Goal: Task Accomplishment & Management: Complete application form

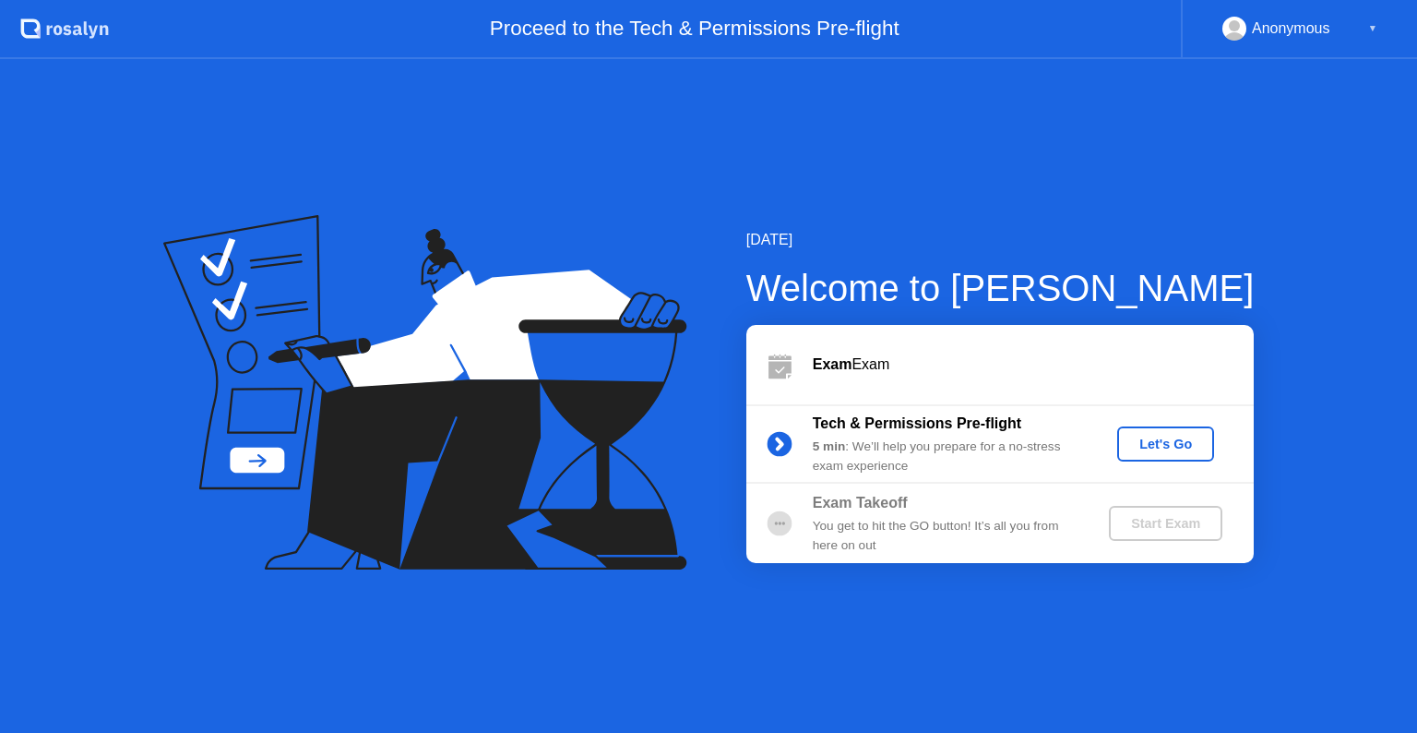
click at [1166, 445] on div "Let's Go" at bounding box center [1166, 443] width 82 height 15
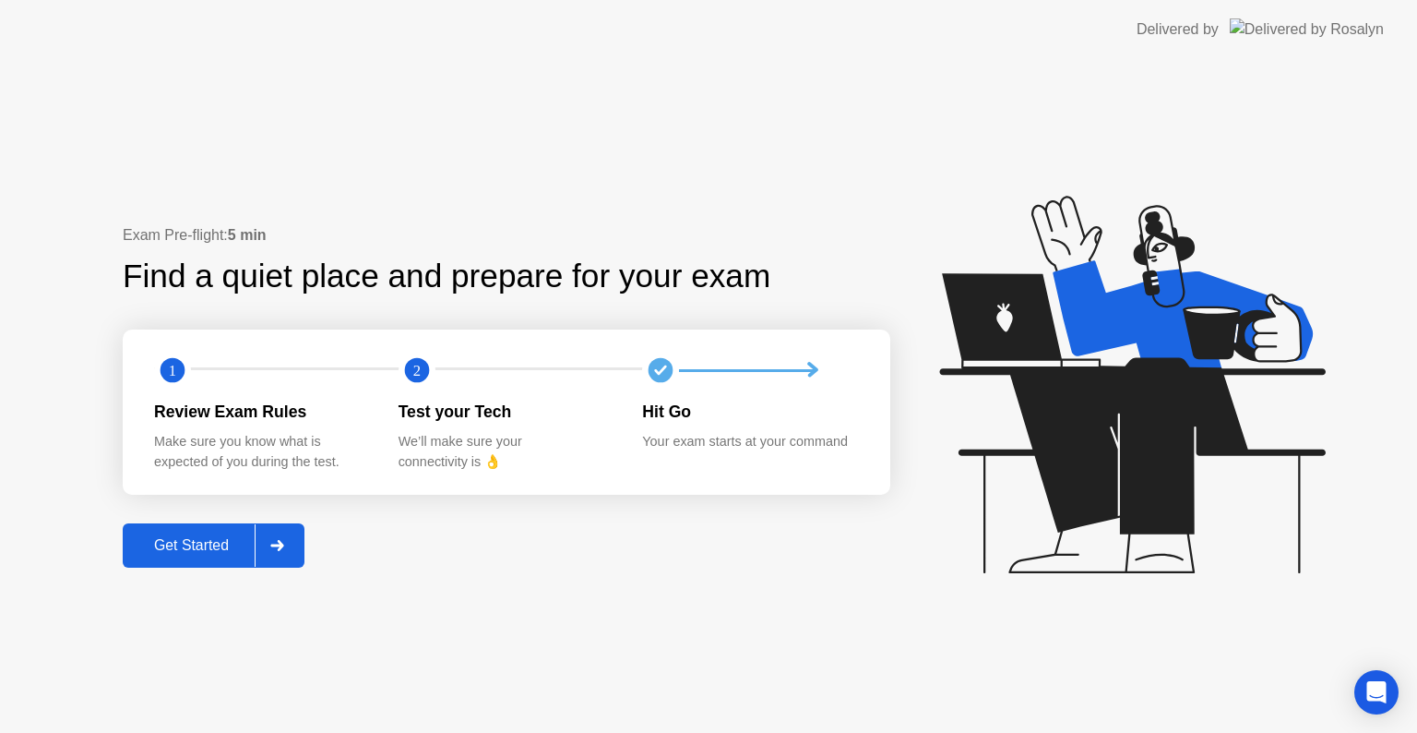
click at [197, 553] on div "Get Started" at bounding box center [191, 545] width 126 height 17
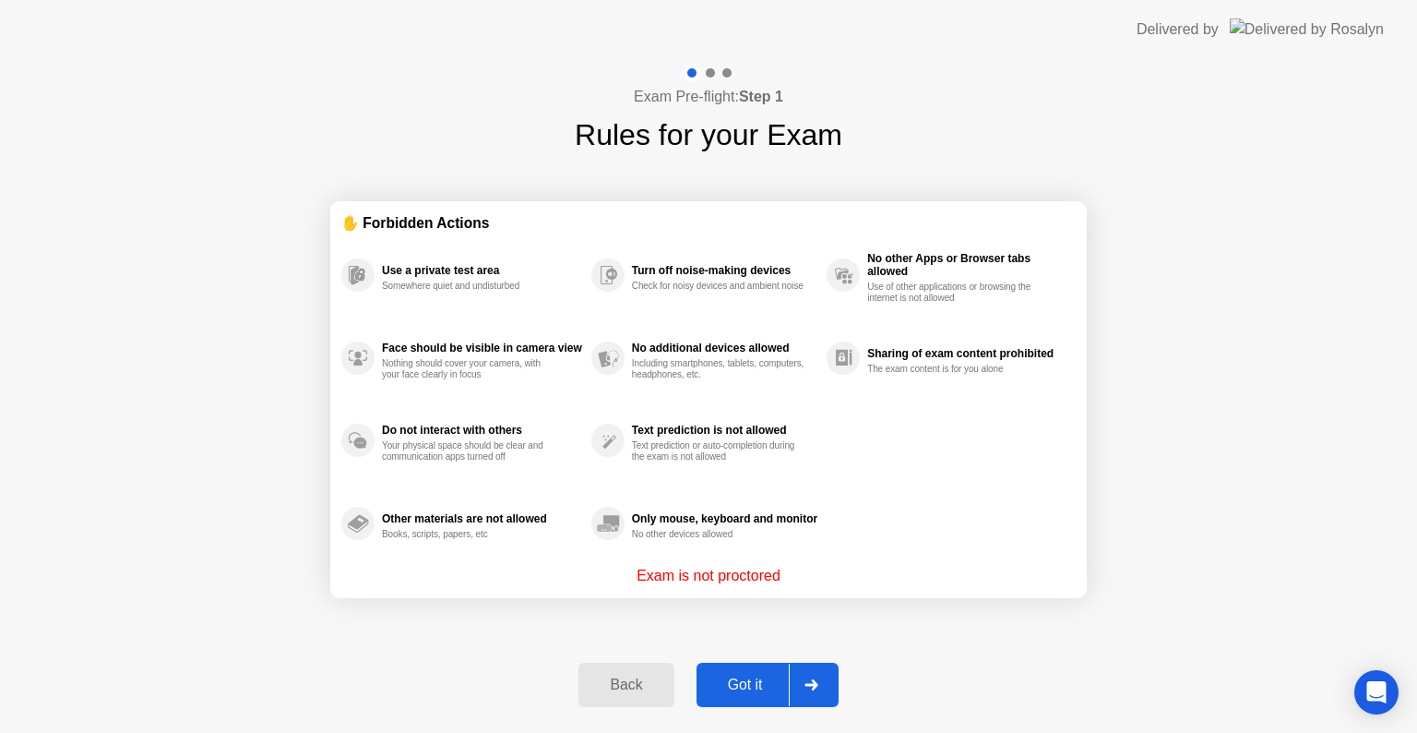
click at [771, 688] on div "Got it" at bounding box center [745, 684] width 87 height 17
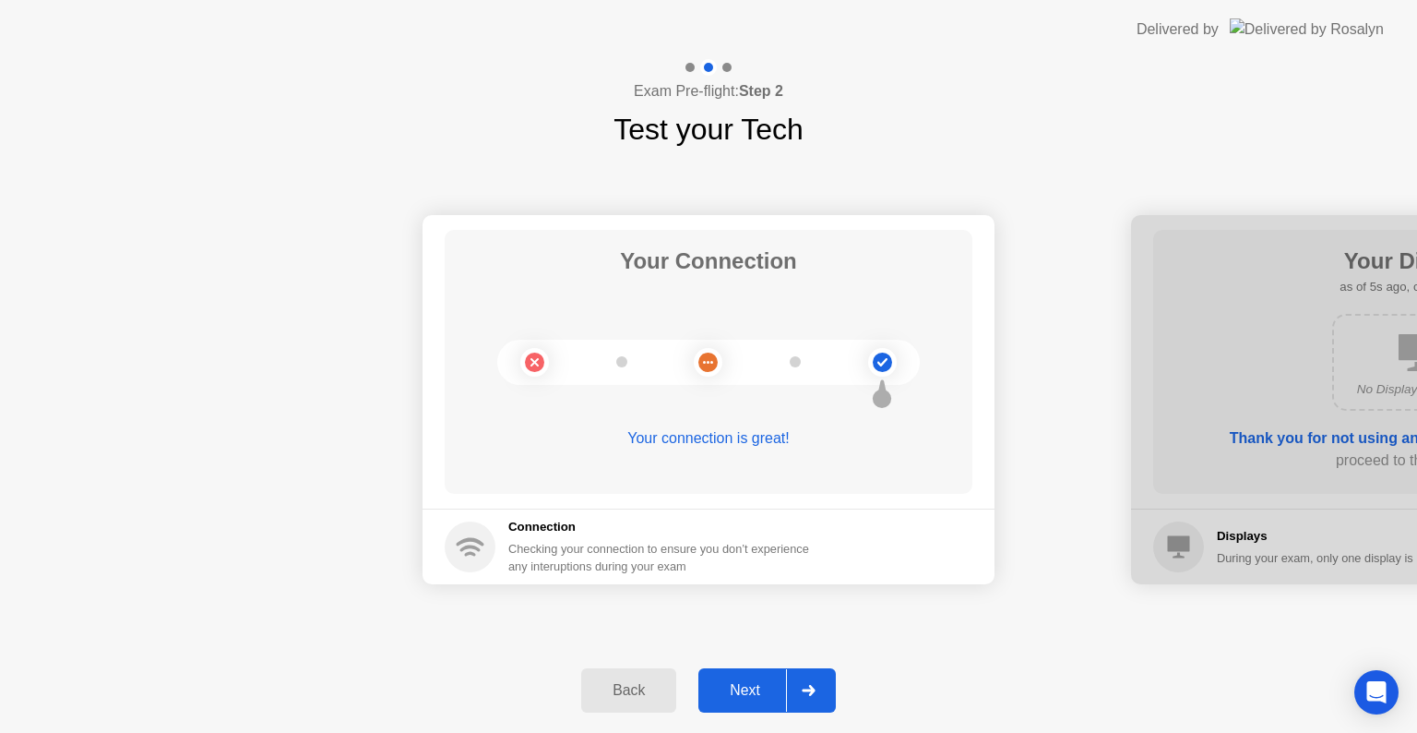
click at [746, 677] on button "Next" at bounding box center [767, 690] width 137 height 44
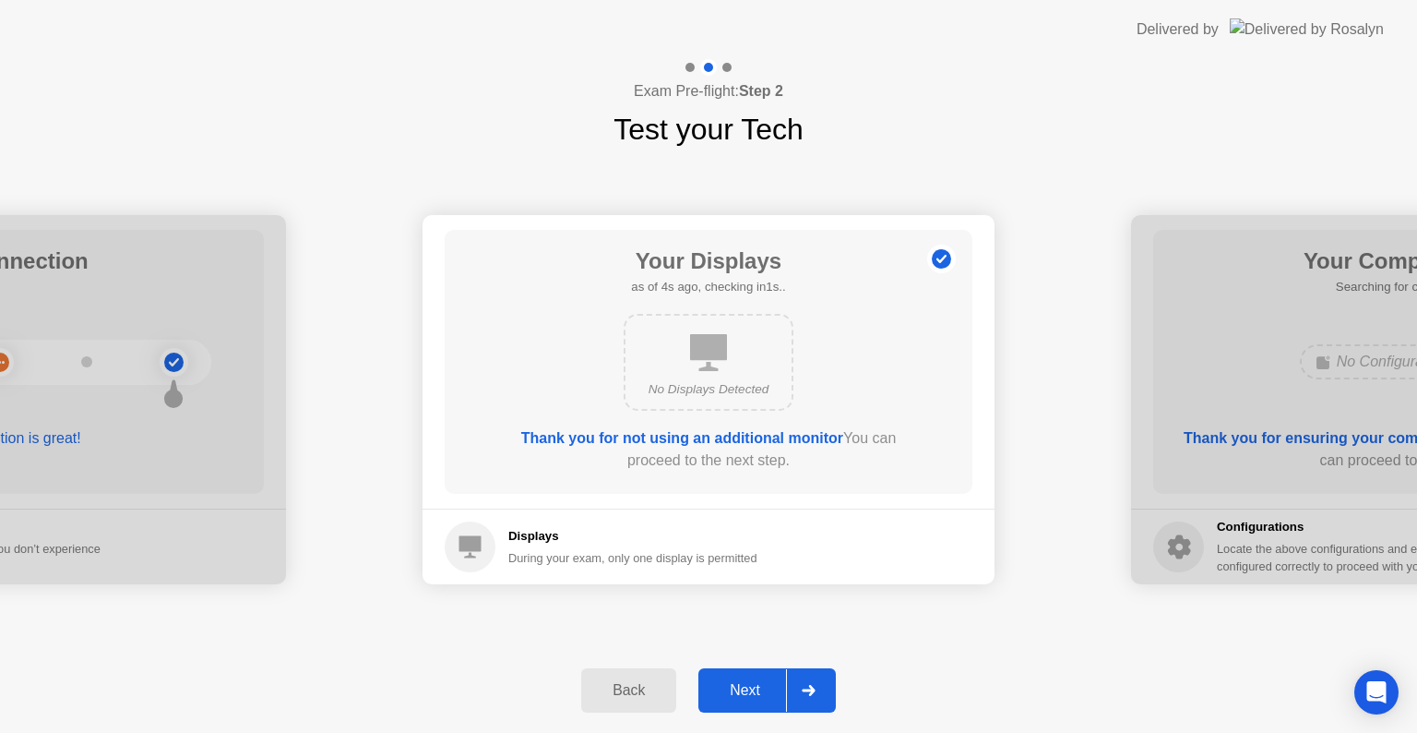
click at [759, 682] on div "Next" at bounding box center [745, 690] width 82 height 17
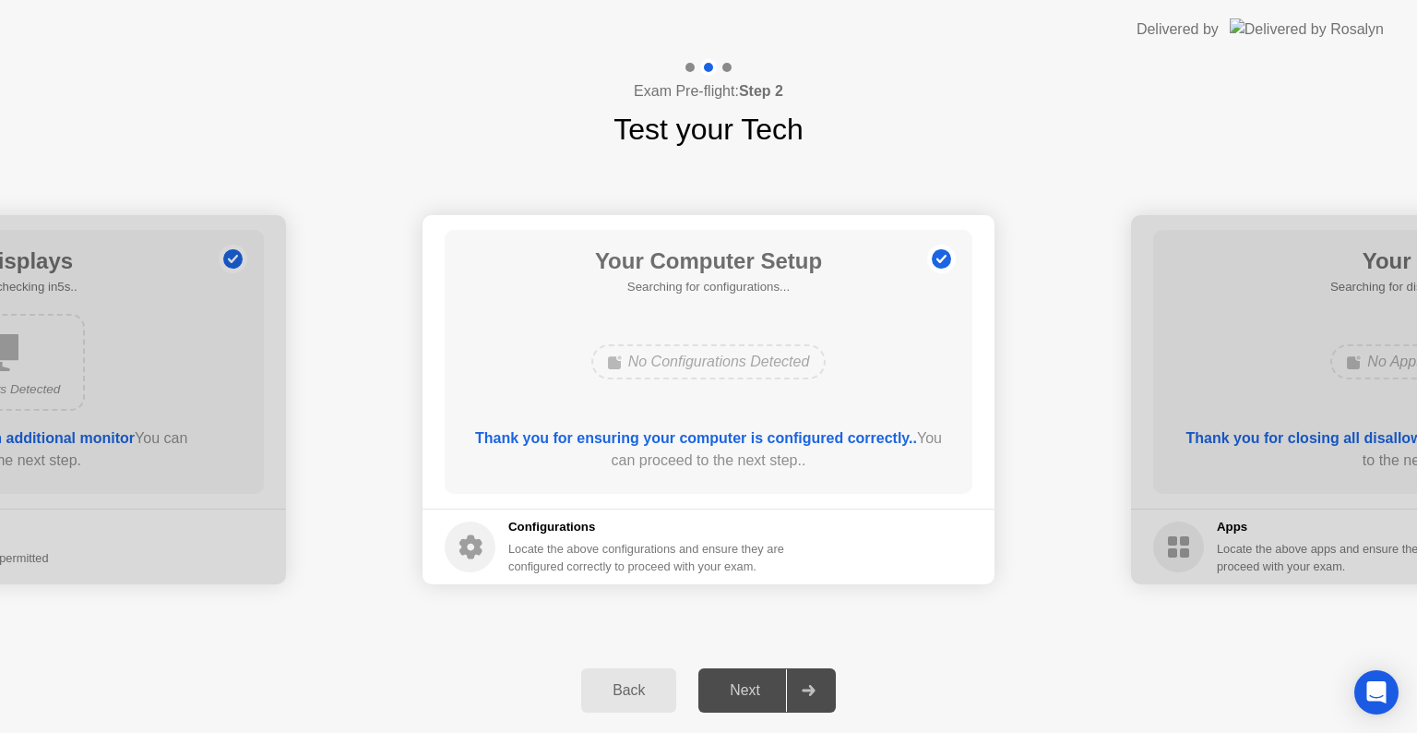
click at [757, 658] on div "Back Next" at bounding box center [708, 690] width 1417 height 85
click at [921, 331] on div "Your Computer Setup Searching for configurations... No Configurations Detected …" at bounding box center [709, 362] width 528 height 264
click at [825, 438] on b "Thank you for ensuring your computer is configured correctly.." at bounding box center [696, 438] width 442 height 16
drag, startPoint x: 1263, startPoint y: 439, endPoint x: 1100, endPoint y: 424, distance: 164.1
click at [1154, 429] on div at bounding box center [1417, 399] width 572 height 369
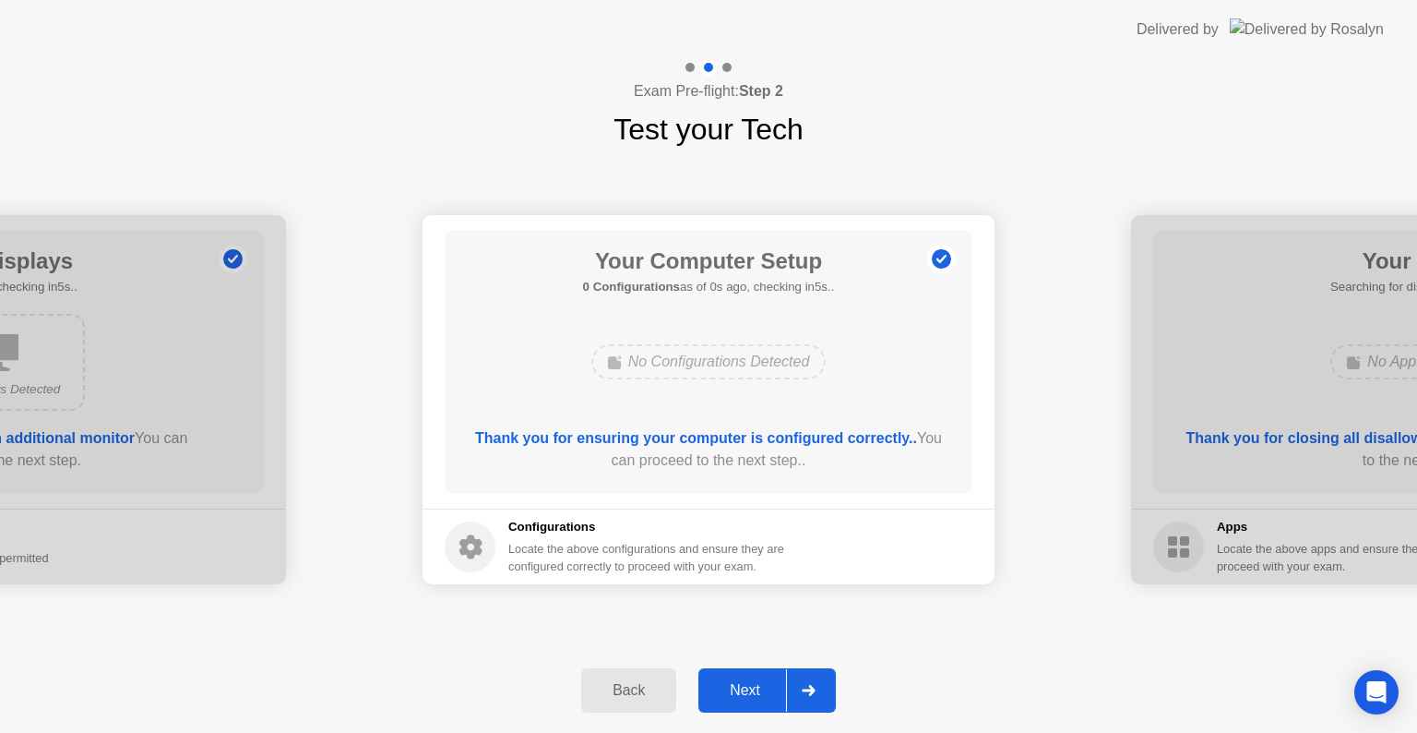
click at [815, 475] on div "Thank you for ensuring your computer is configured correctly.. You can proceed …" at bounding box center [709, 453] width 475 height 52
click at [746, 692] on div "Next" at bounding box center [745, 690] width 82 height 17
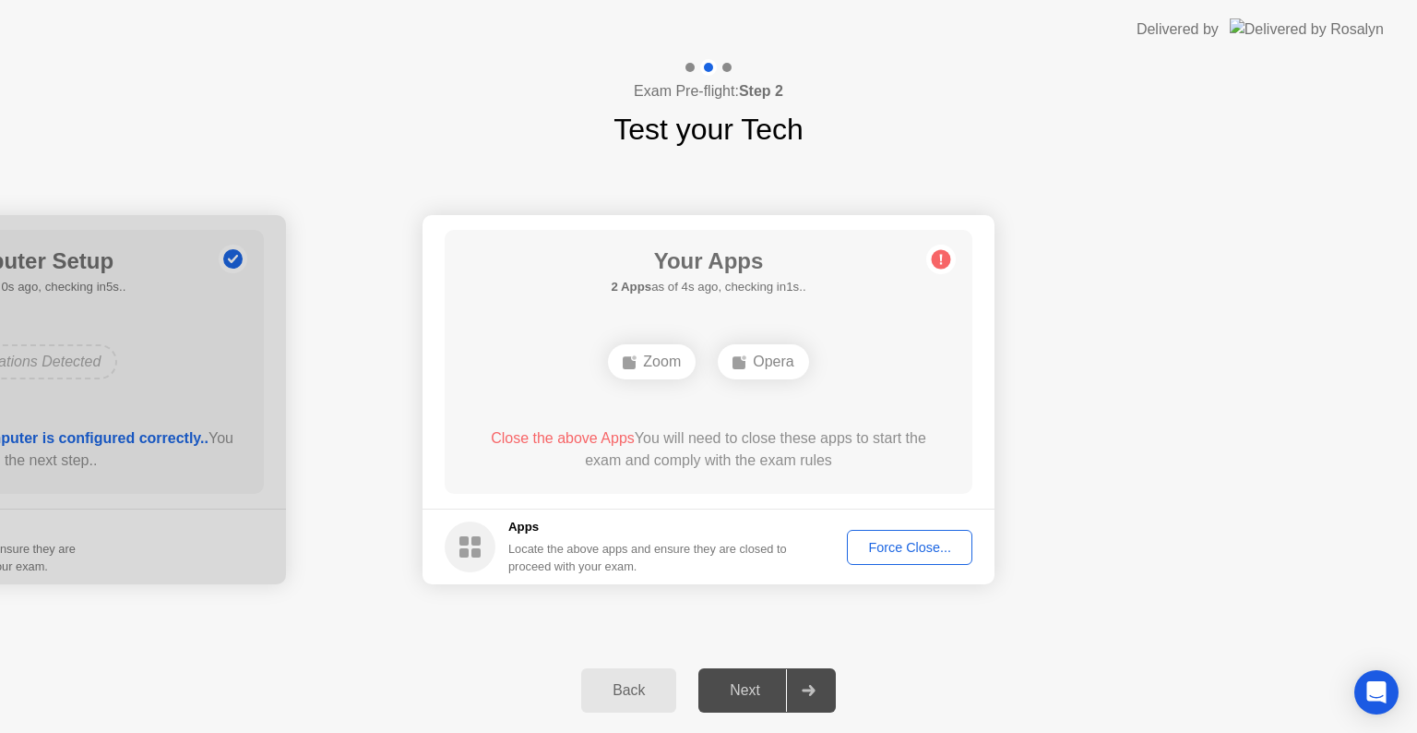
click at [861, 555] on div "Force Close..." at bounding box center [910, 547] width 113 height 15
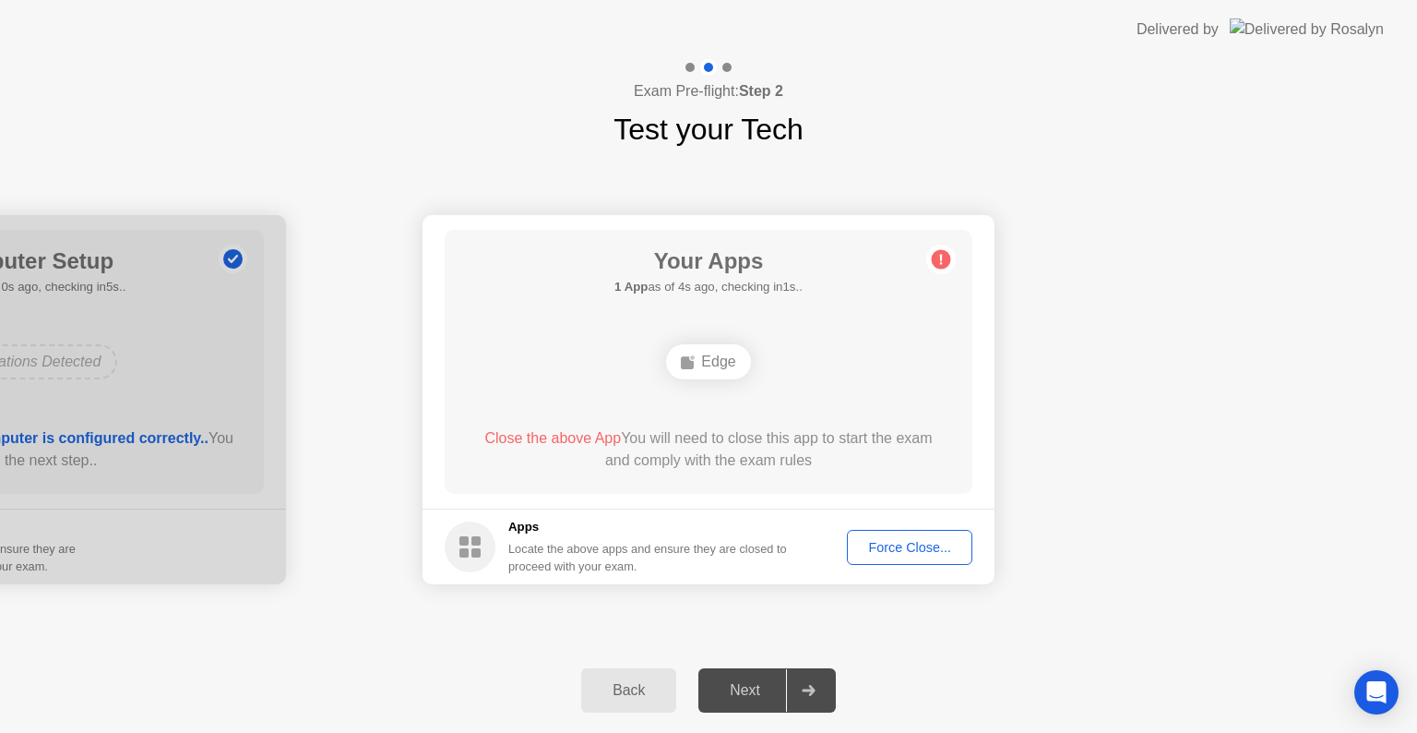
click at [908, 545] on div "Force Close..." at bounding box center [910, 547] width 113 height 15
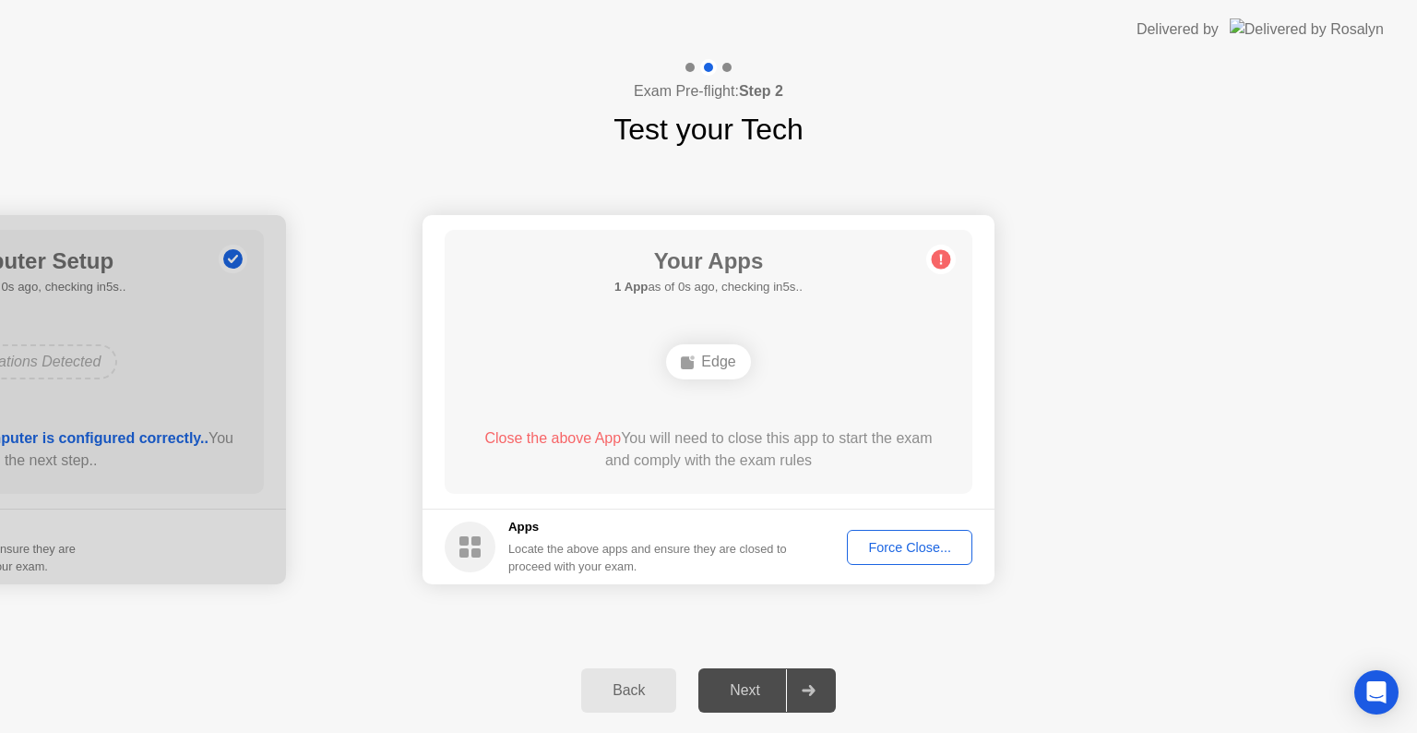
click at [938, 257] on circle at bounding box center [941, 259] width 19 height 19
click at [884, 551] on div "Force Close..." at bounding box center [910, 547] width 113 height 15
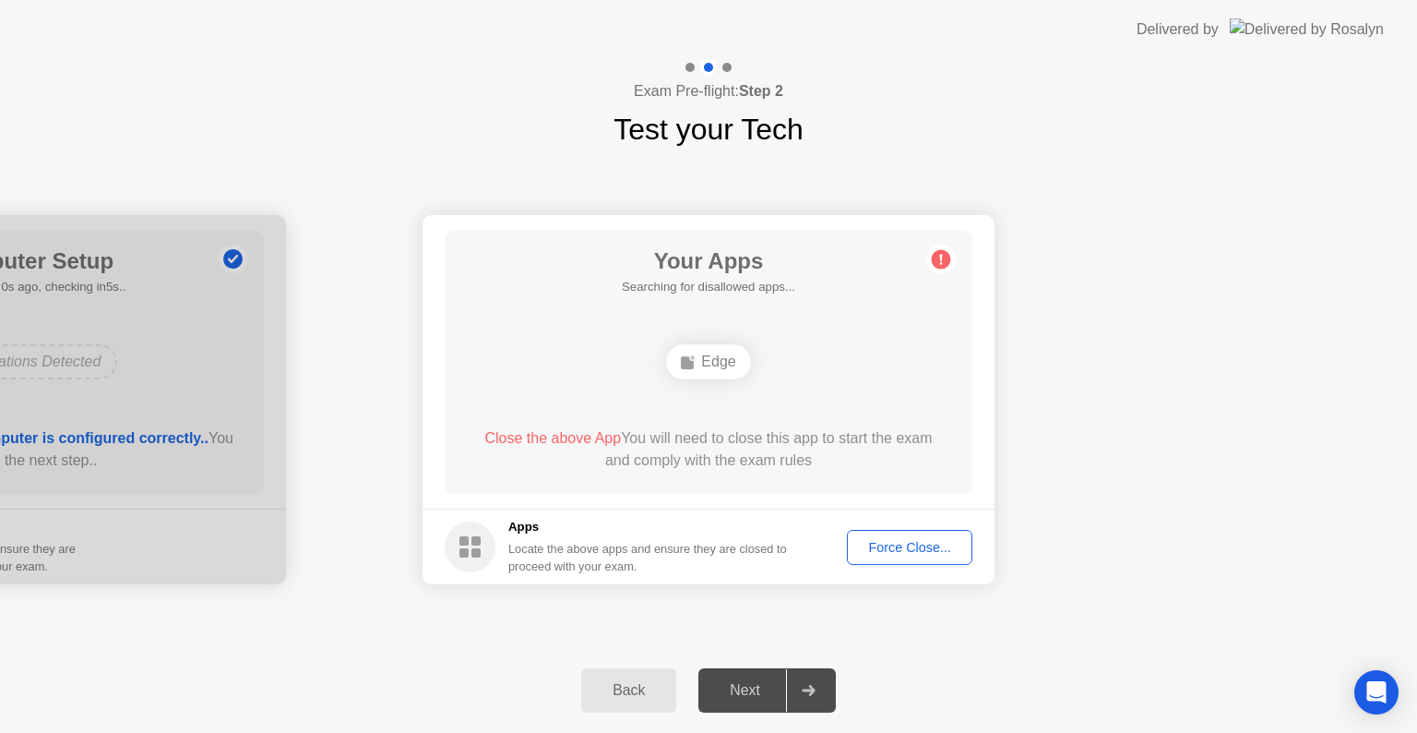
click at [882, 554] on div "Force Close..." at bounding box center [910, 547] width 113 height 15
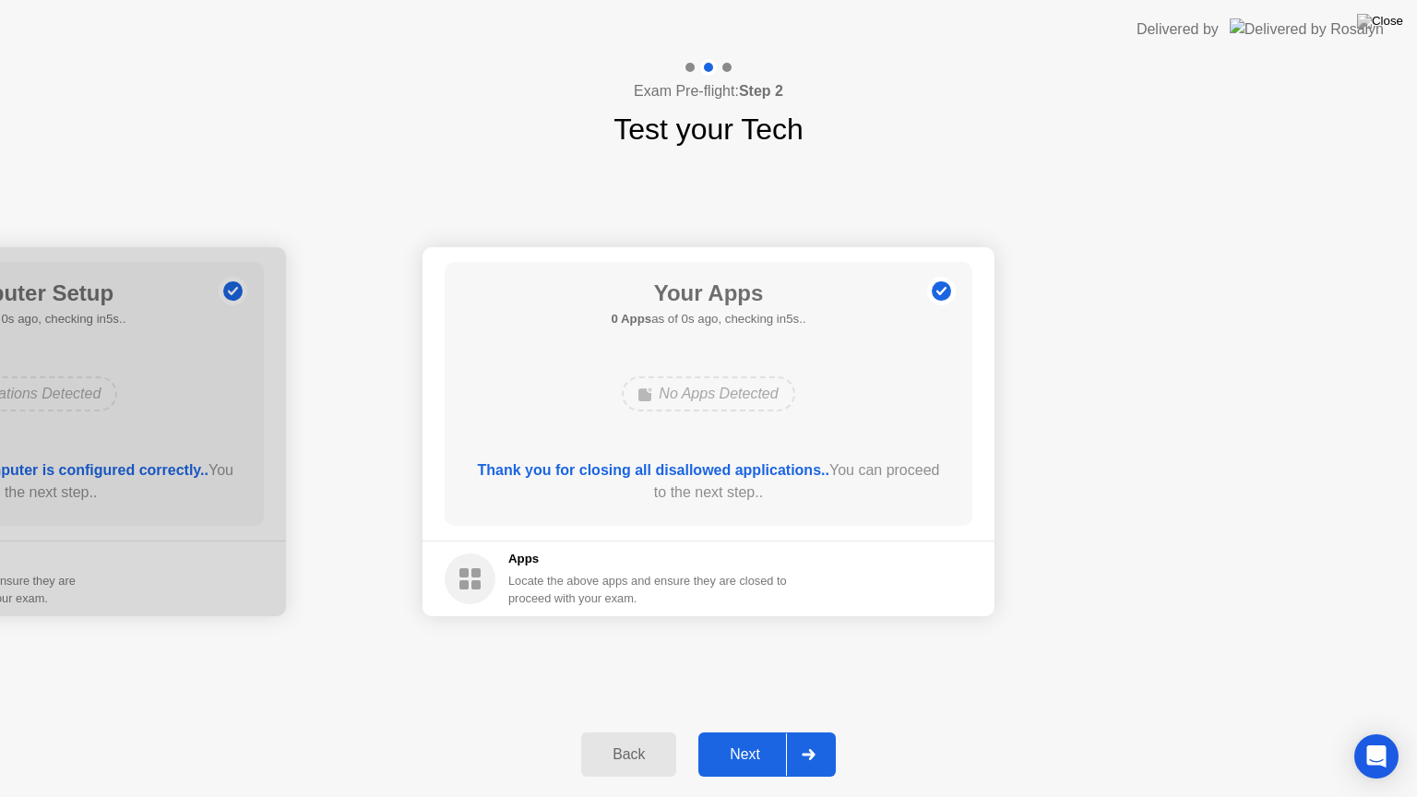
click at [759, 493] on div "Thank you for closing all disallowed applications.. You can proceed to the next…" at bounding box center [709, 482] width 475 height 44
click at [757, 732] on div "Next" at bounding box center [745, 755] width 82 height 17
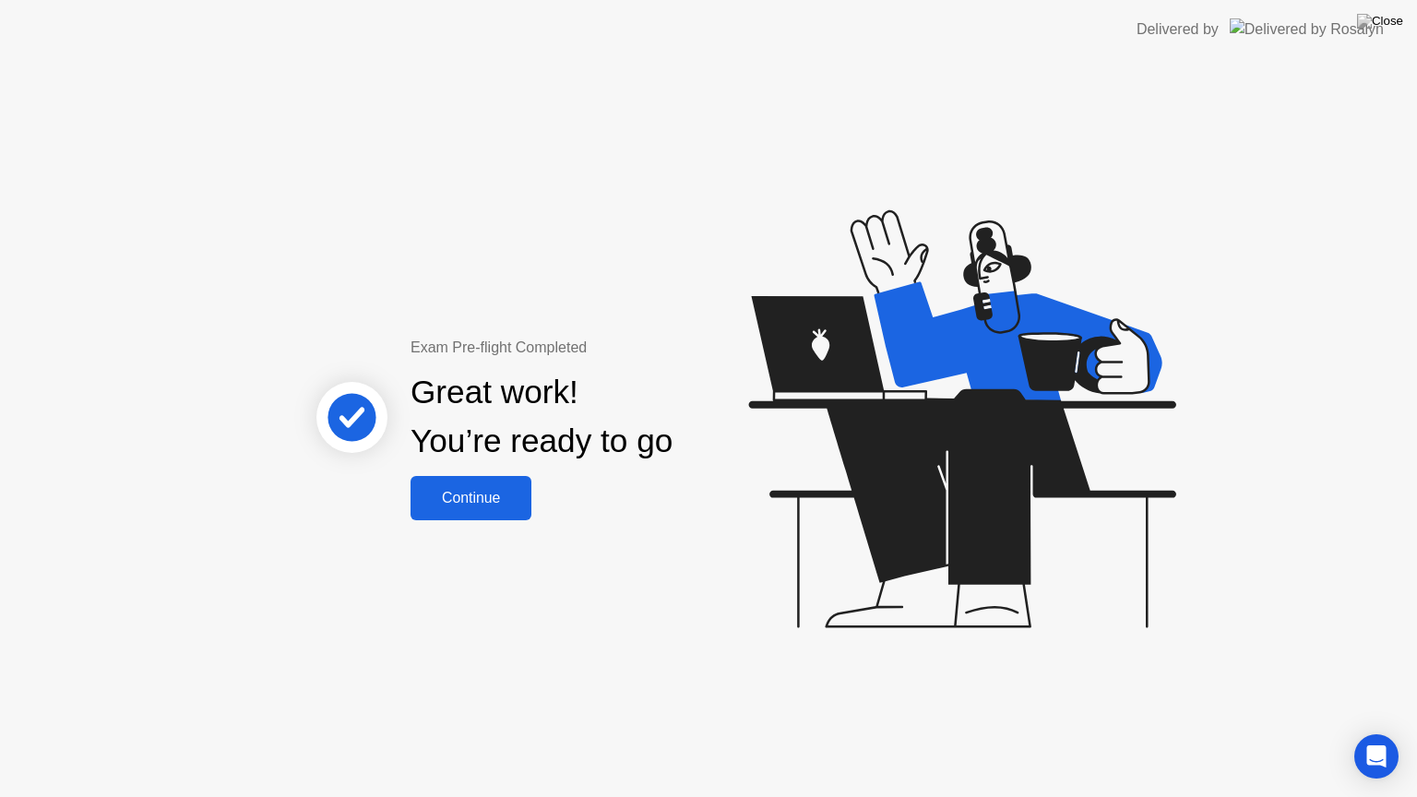
click at [503, 498] on div "Continue" at bounding box center [471, 498] width 110 height 17
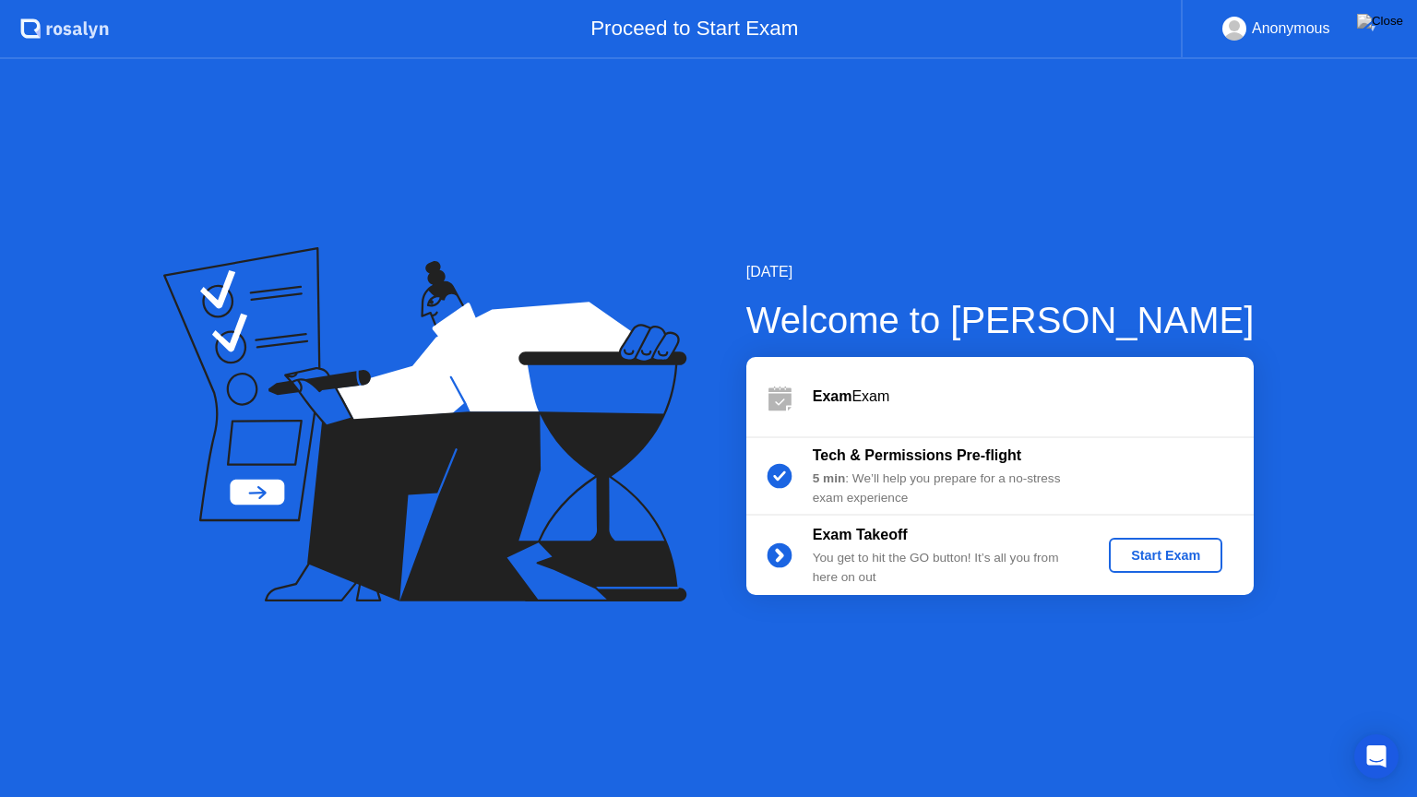
click at [1144, 550] on div "Start Exam" at bounding box center [1166, 555] width 99 height 15
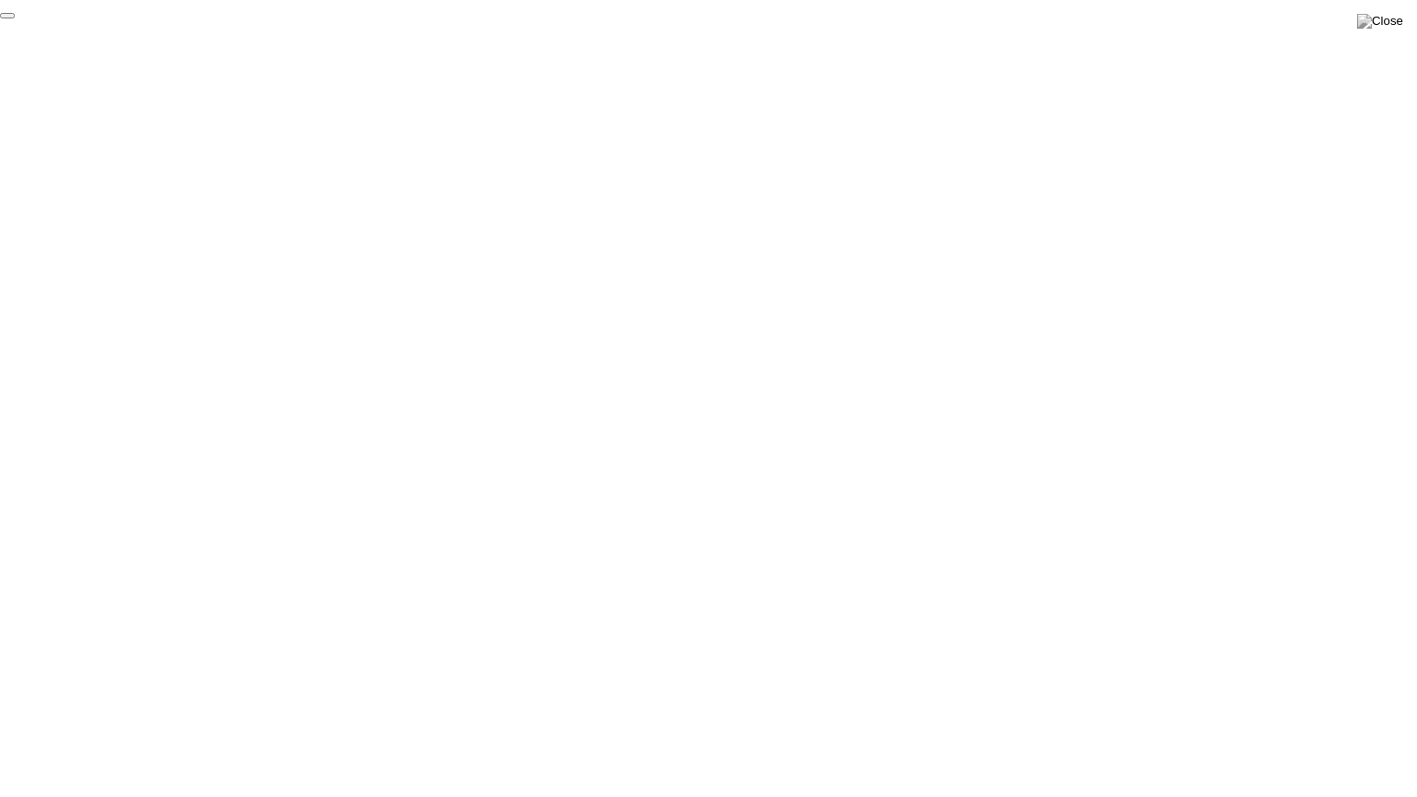
click div "End Proctoring Session"
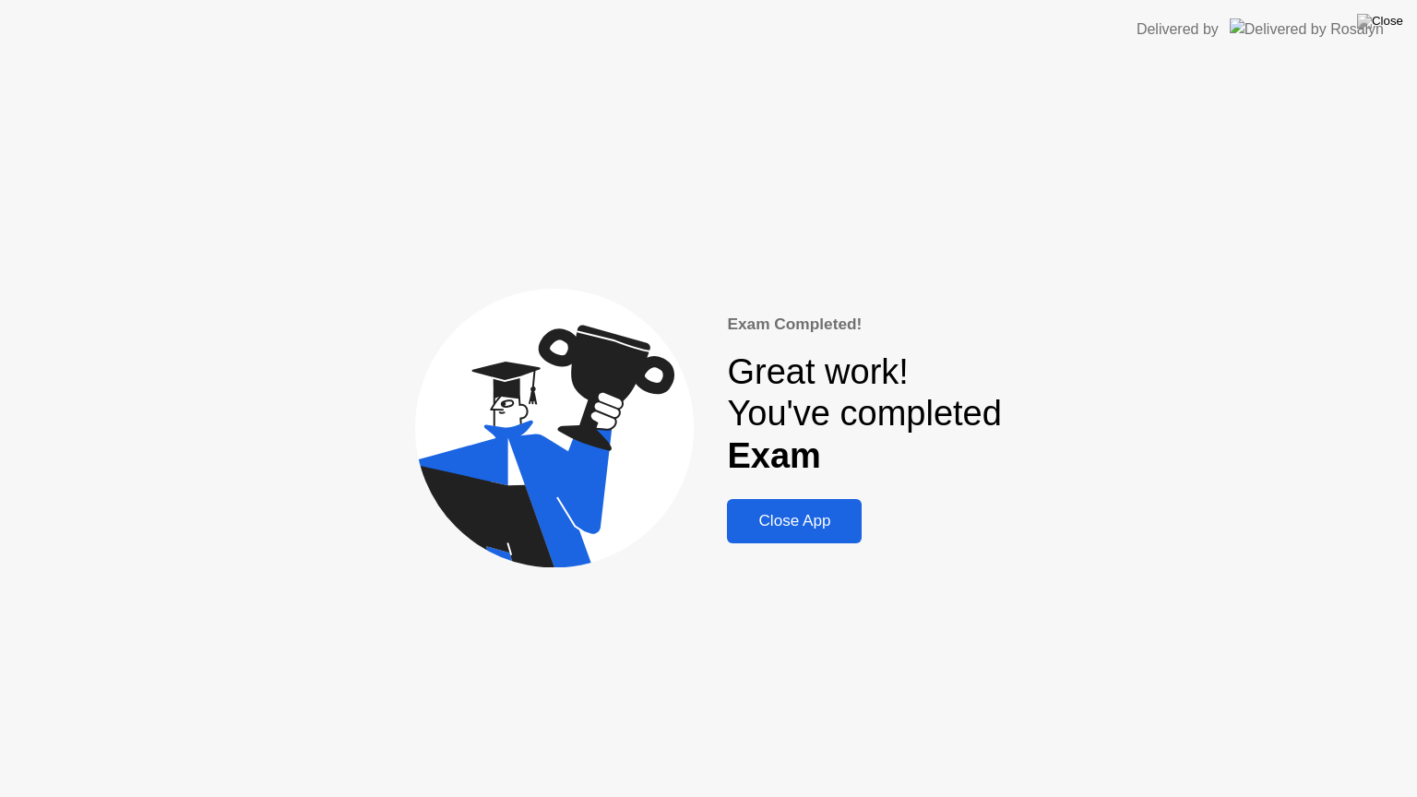
click at [832, 524] on div "Close App" at bounding box center [795, 521] width 124 height 18
